Goal: Information Seeking & Learning: Learn about a topic

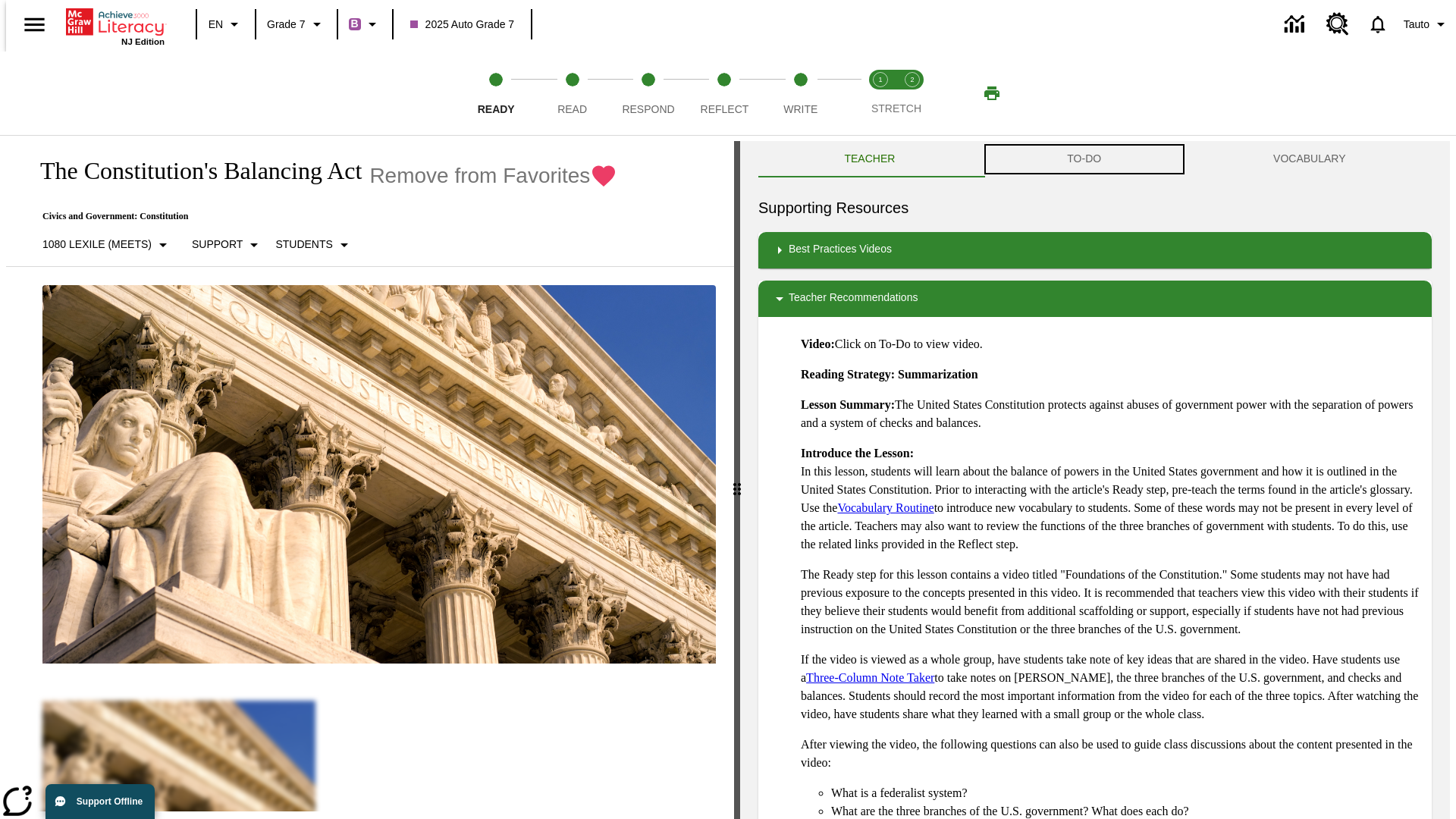
click at [1084, 159] on button "TO-DO" at bounding box center [1084, 159] width 206 height 36
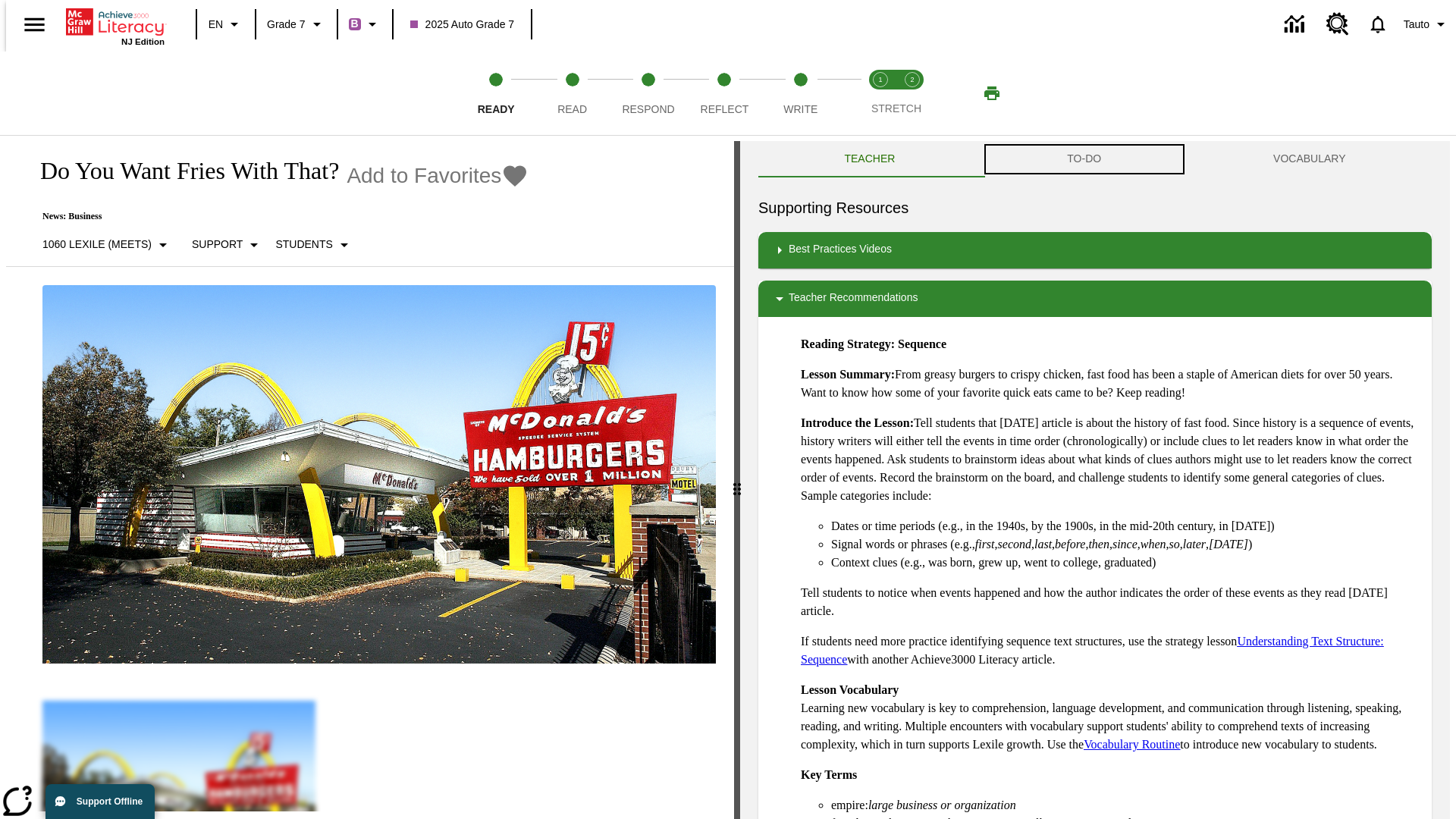
click at [1084, 159] on button "TO-DO" at bounding box center [1084, 159] width 206 height 36
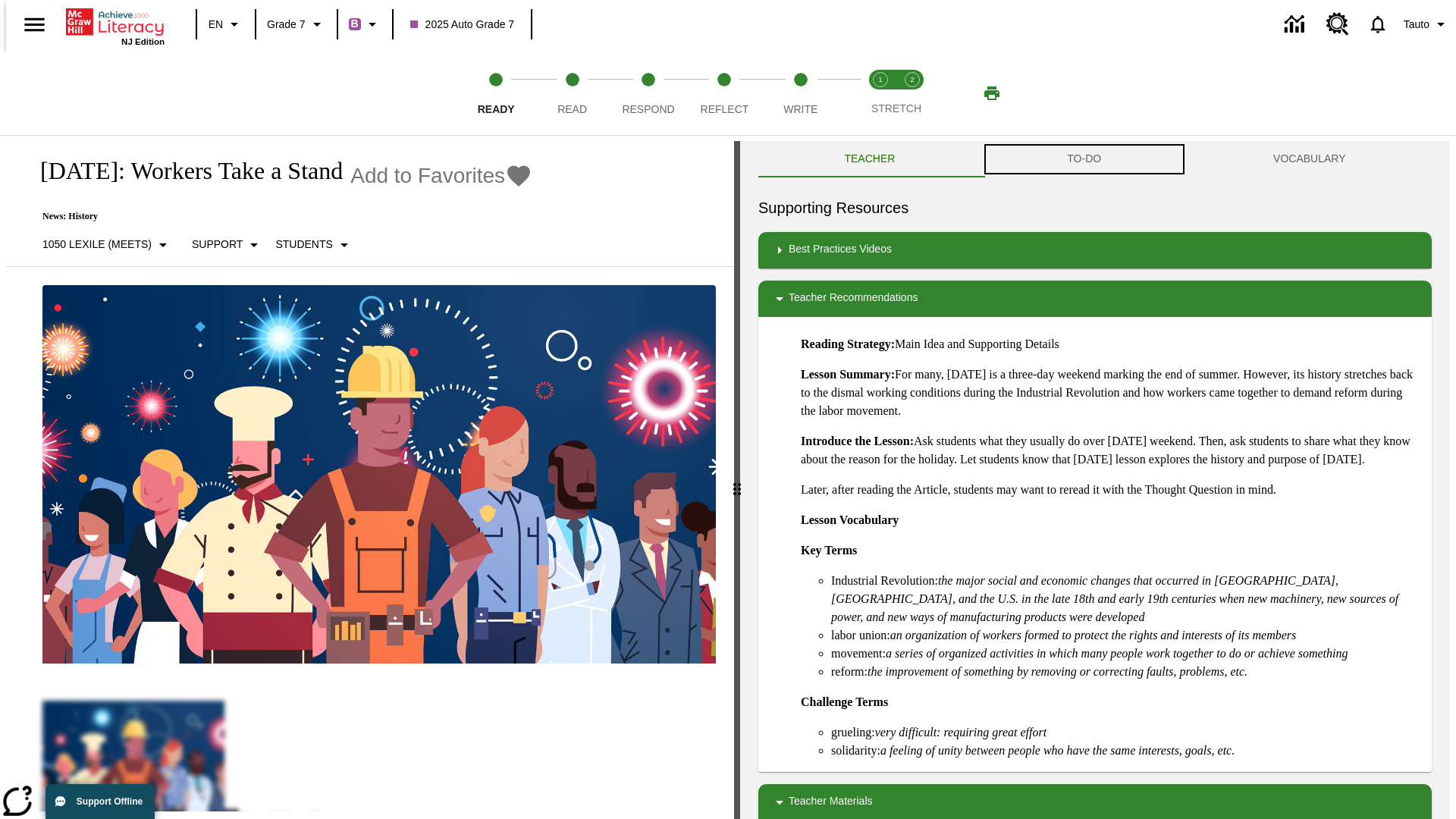
click at [1084, 159] on button "TO-DO" at bounding box center [1084, 159] width 206 height 36
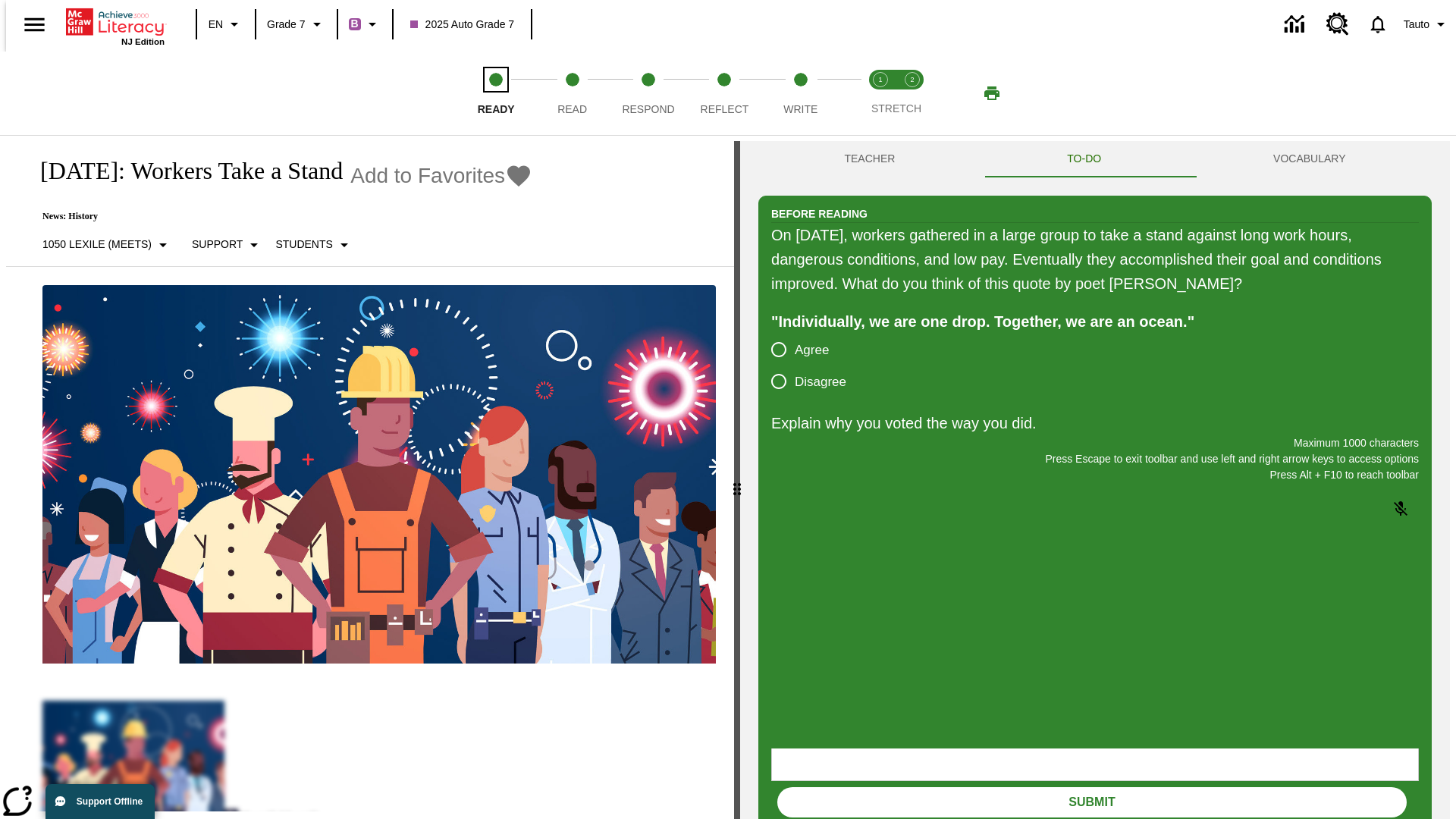
click at [496, 93] on span "Ready" at bounding box center [496, 103] width 37 height 27
click at [572, 93] on span "Read" at bounding box center [572, 103] width 30 height 27
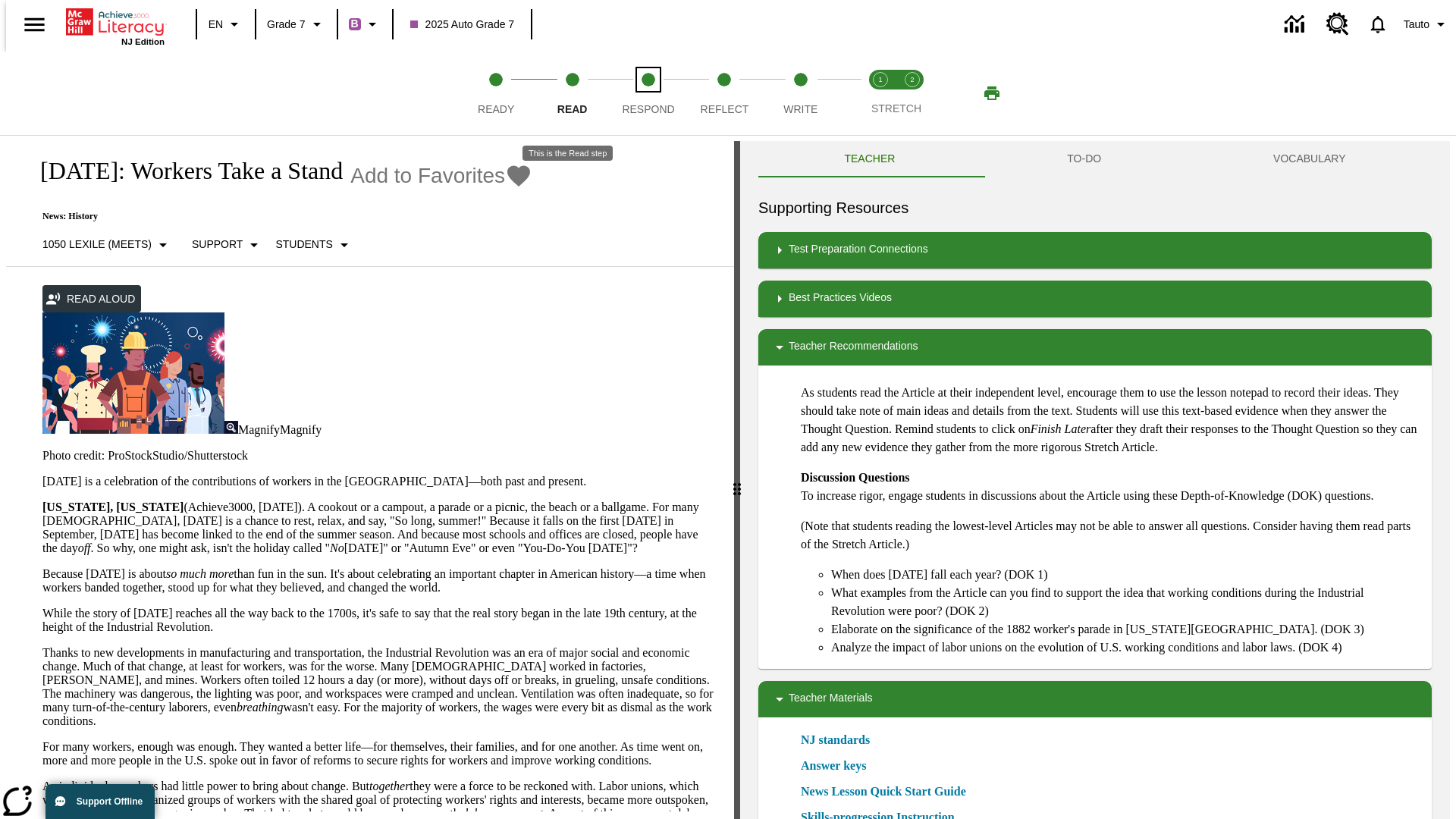
click at [648, 93] on span "Respond" at bounding box center [648, 103] width 52 height 27
